Goal: Task Accomplishment & Management: Manage account settings

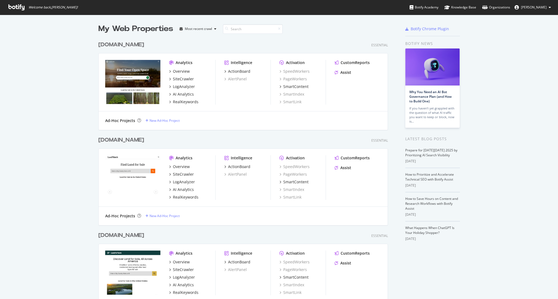
scroll to position [299, 558]
click at [182, 78] on div "SiteCrawler" at bounding box center [183, 78] width 21 height 5
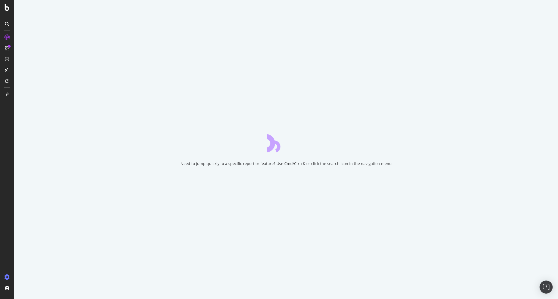
click at [5, 275] on icon at bounding box center [6, 276] width 5 height 5
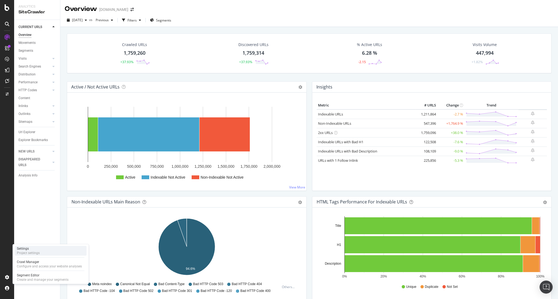
click at [35, 250] on div "Settings" at bounding box center [28, 248] width 23 height 4
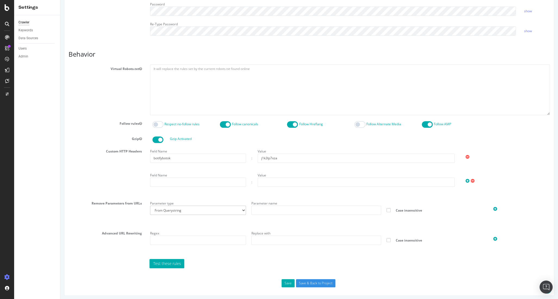
scroll to position [200, 0]
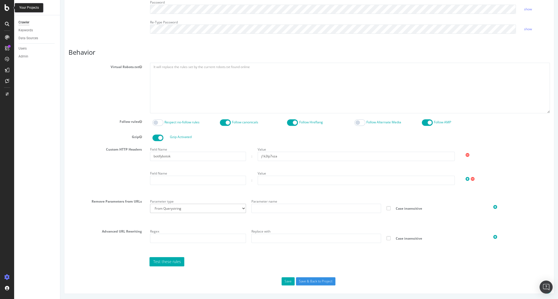
click at [5, 5] on icon at bounding box center [7, 7] width 5 height 7
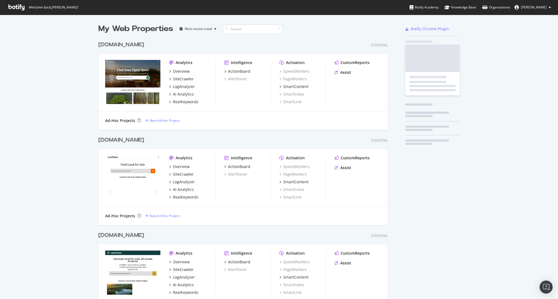
scroll to position [299, 558]
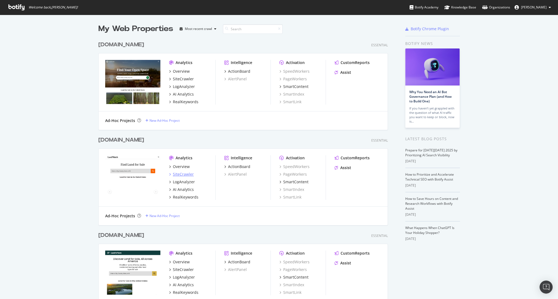
click at [189, 175] on div "SiteCrawler" at bounding box center [183, 173] width 21 height 5
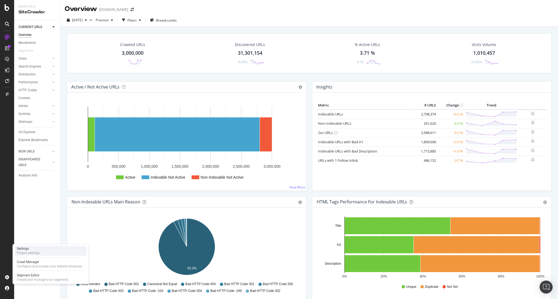
click at [30, 249] on div "Settings" at bounding box center [28, 248] width 23 height 4
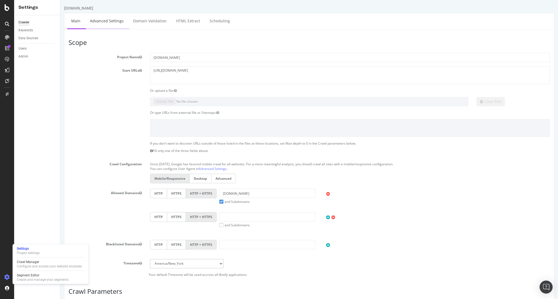
click at [102, 24] on link "Advanced Settings" at bounding box center [107, 20] width 42 height 15
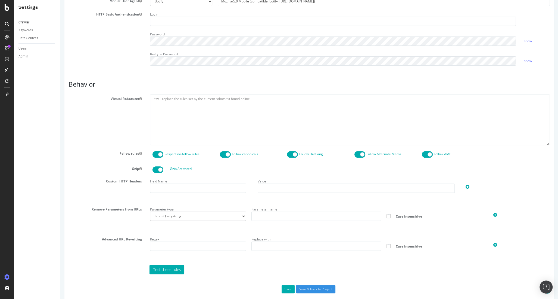
scroll to position [177, 0]
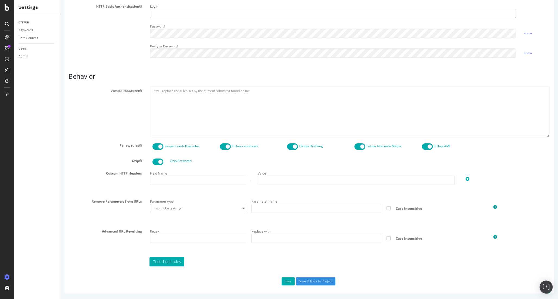
type input "miglavac"
click at [195, 181] on input "text" at bounding box center [198, 179] width 96 height 9
paste input "botifybotok: j1k3lp7xza"
type input "botifybotok"
paste input "j1k3lp7xza"
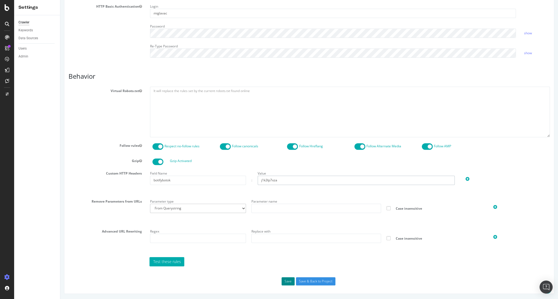
type input "j1k3lp7xza"
click at [291, 281] on button "Save" at bounding box center [288, 281] width 13 height 8
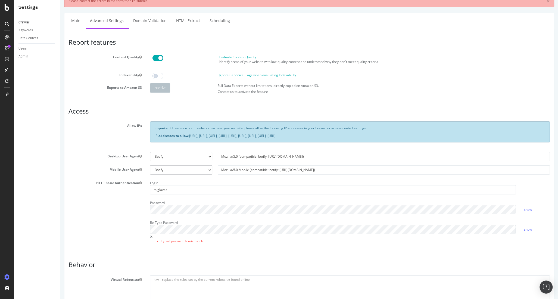
scroll to position [19, 0]
click at [532, 208] on link "show" at bounding box center [528, 209] width 8 height 5
click at [121, 215] on div "HTTP Basic Authentication Login miglavac Password hide Re-Type Password Typed p…" at bounding box center [309, 214] width 490 height 72
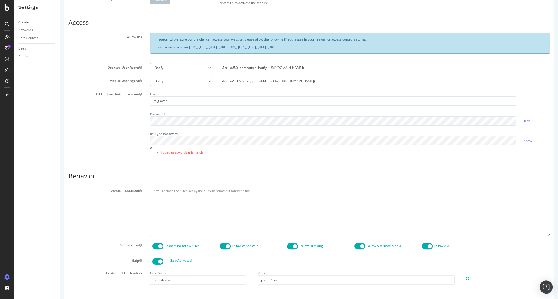
scroll to position [207, 0]
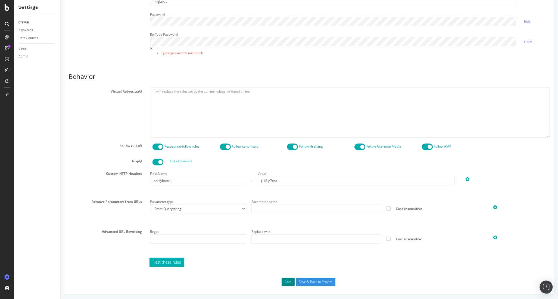
click at [286, 282] on button "Save" at bounding box center [288, 281] width 13 height 8
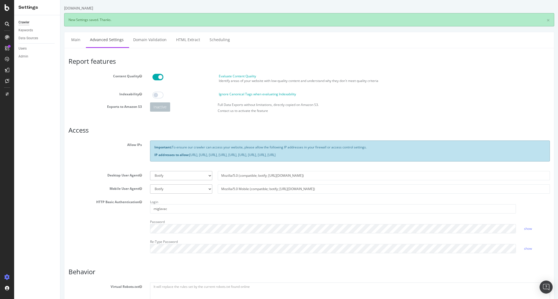
scroll to position [0, 0]
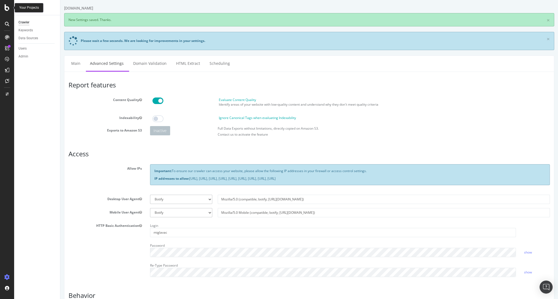
click at [8, 9] on icon at bounding box center [7, 7] width 5 height 7
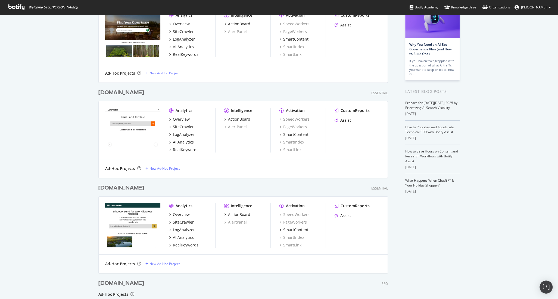
scroll to position [98, 0]
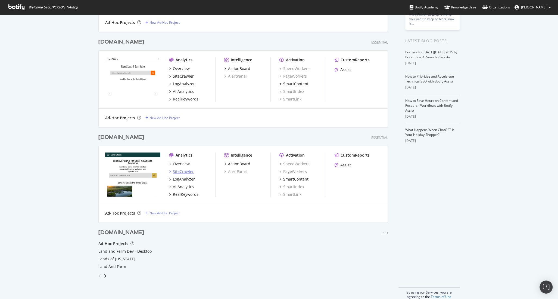
click at [183, 170] on div "SiteCrawler" at bounding box center [183, 171] width 21 height 5
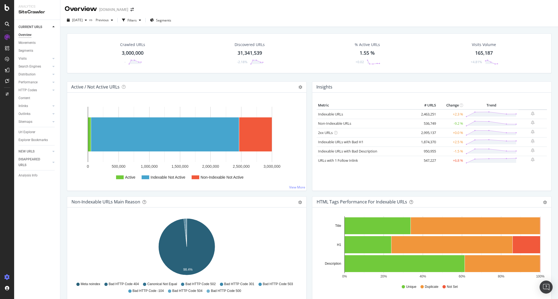
click at [10, 277] on icon at bounding box center [6, 276] width 5 height 5
click at [34, 250] on div "Settings" at bounding box center [28, 248] width 23 height 4
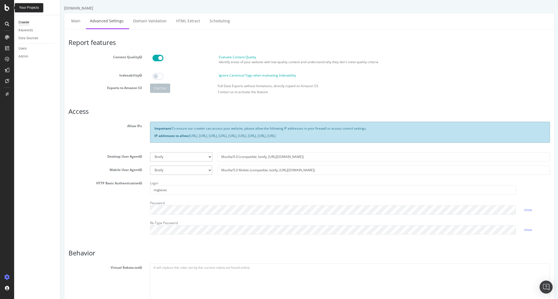
click at [9, 8] on icon at bounding box center [7, 7] width 5 height 7
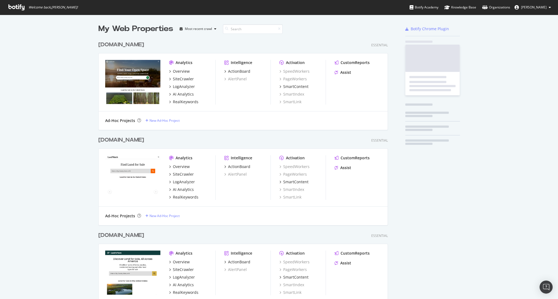
scroll to position [299, 558]
